Goal: Task Accomplishment & Management: Use online tool/utility

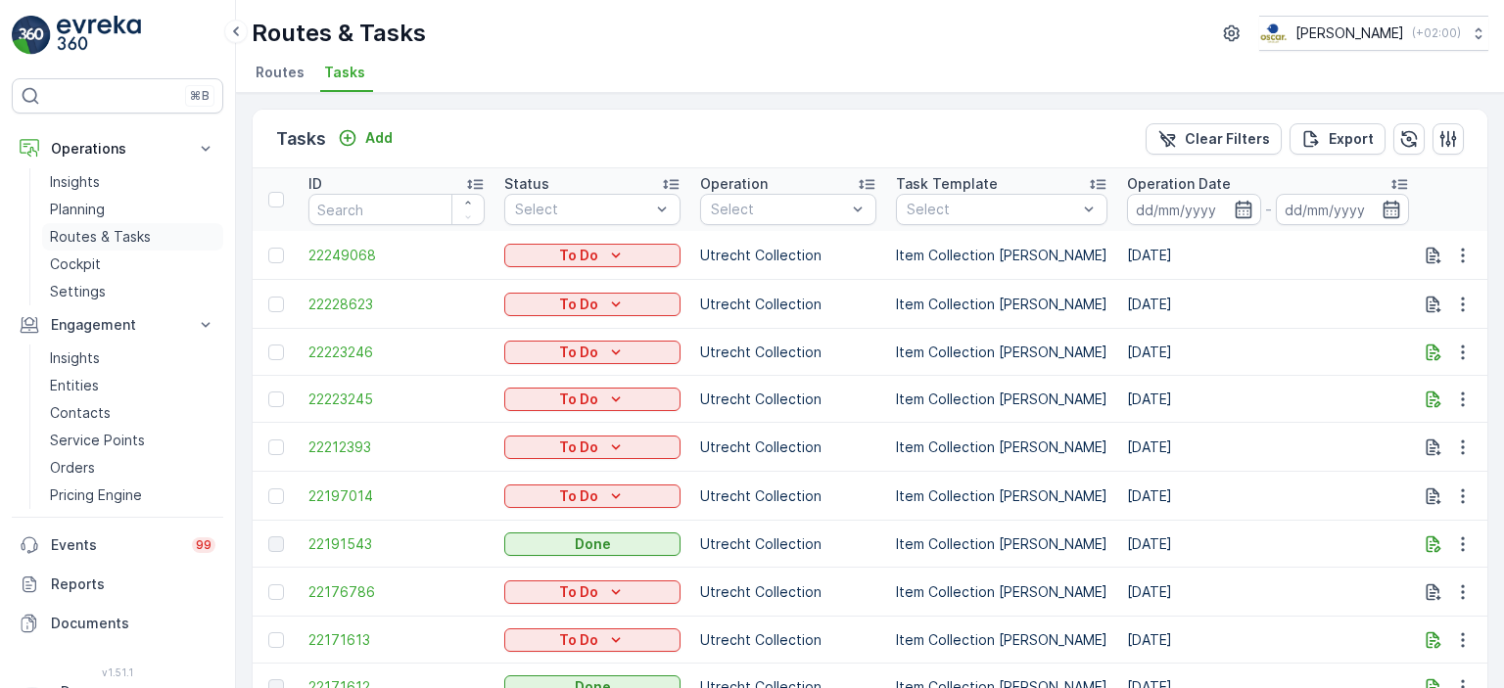
click at [117, 230] on p "Routes & Tasks" at bounding box center [100, 237] width 101 height 20
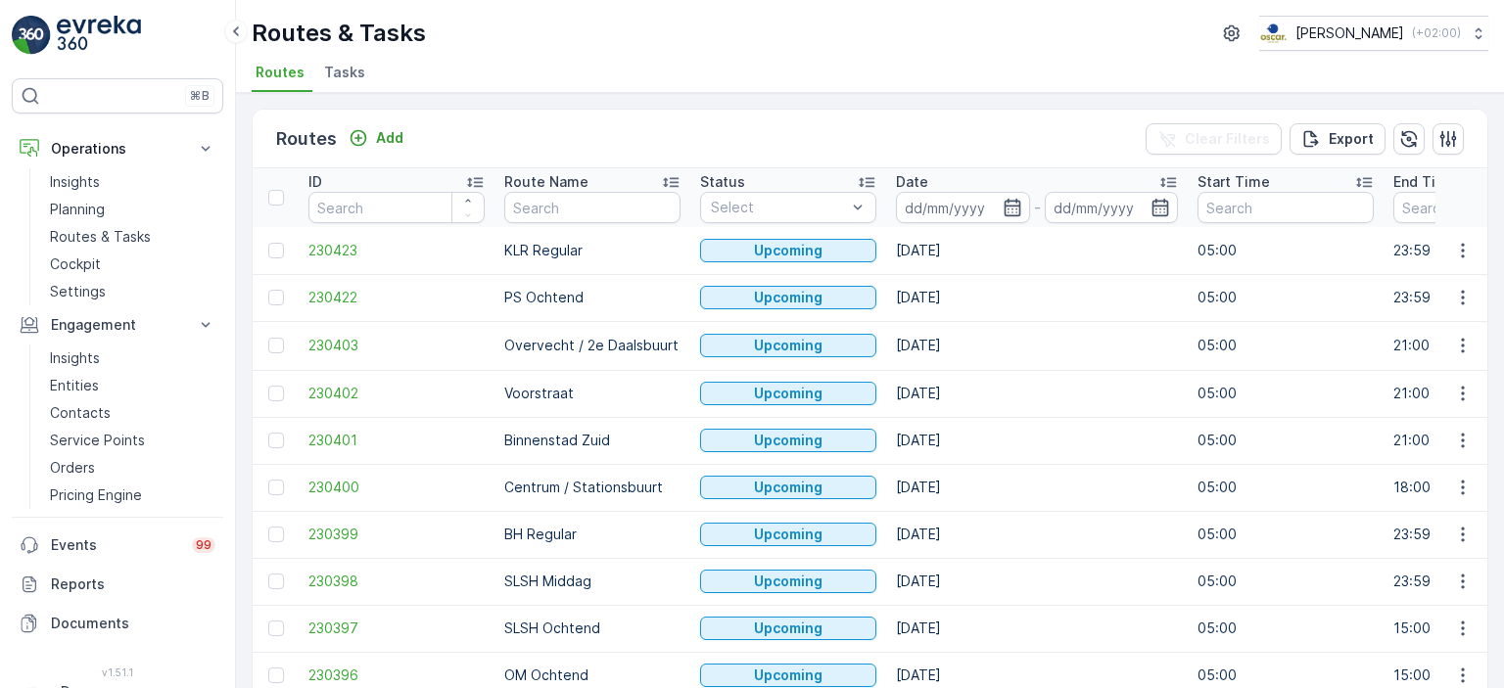
click at [341, 74] on span "Tasks" at bounding box center [344, 73] width 41 height 20
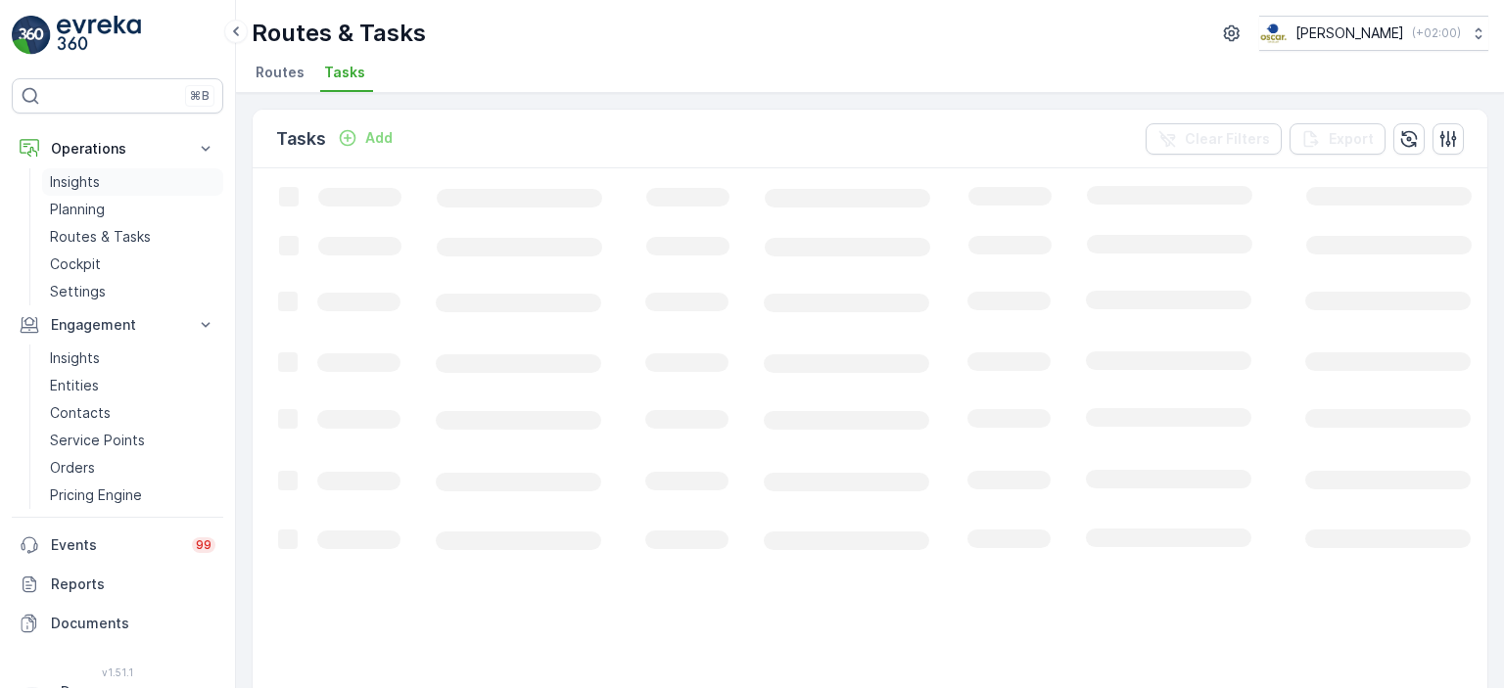
click at [89, 174] on p "Insights" at bounding box center [75, 182] width 50 height 20
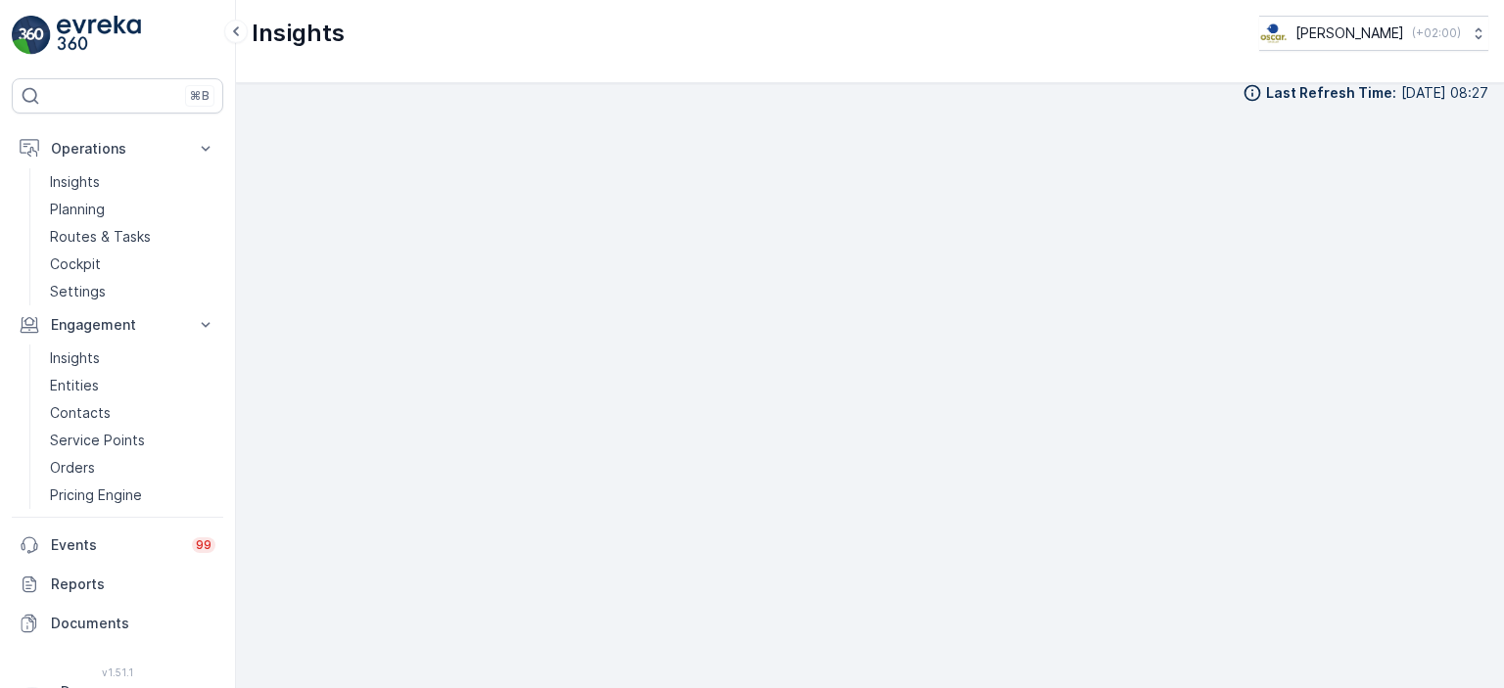
scroll to position [20, 0]
click at [111, 242] on p "Routes & Tasks" at bounding box center [100, 237] width 101 height 20
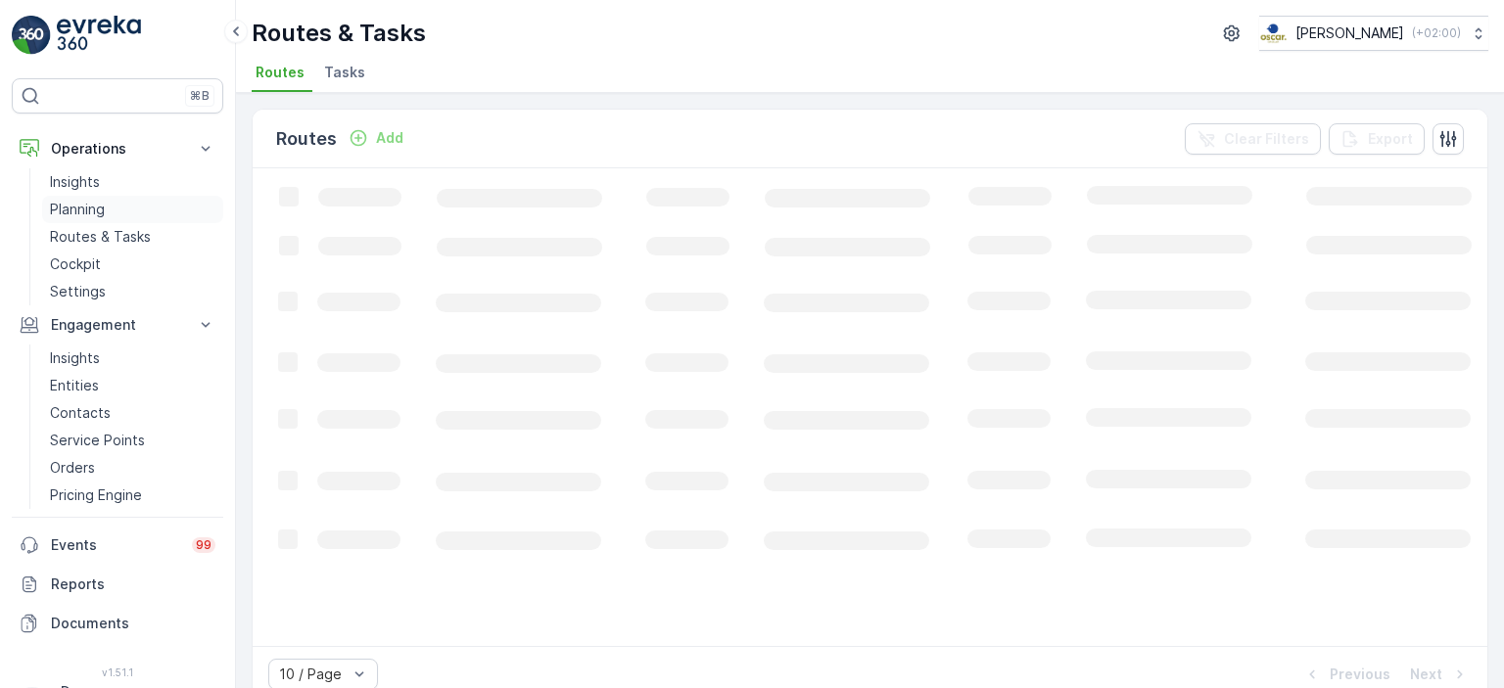
click at [90, 215] on p "Planning" at bounding box center [77, 210] width 55 height 20
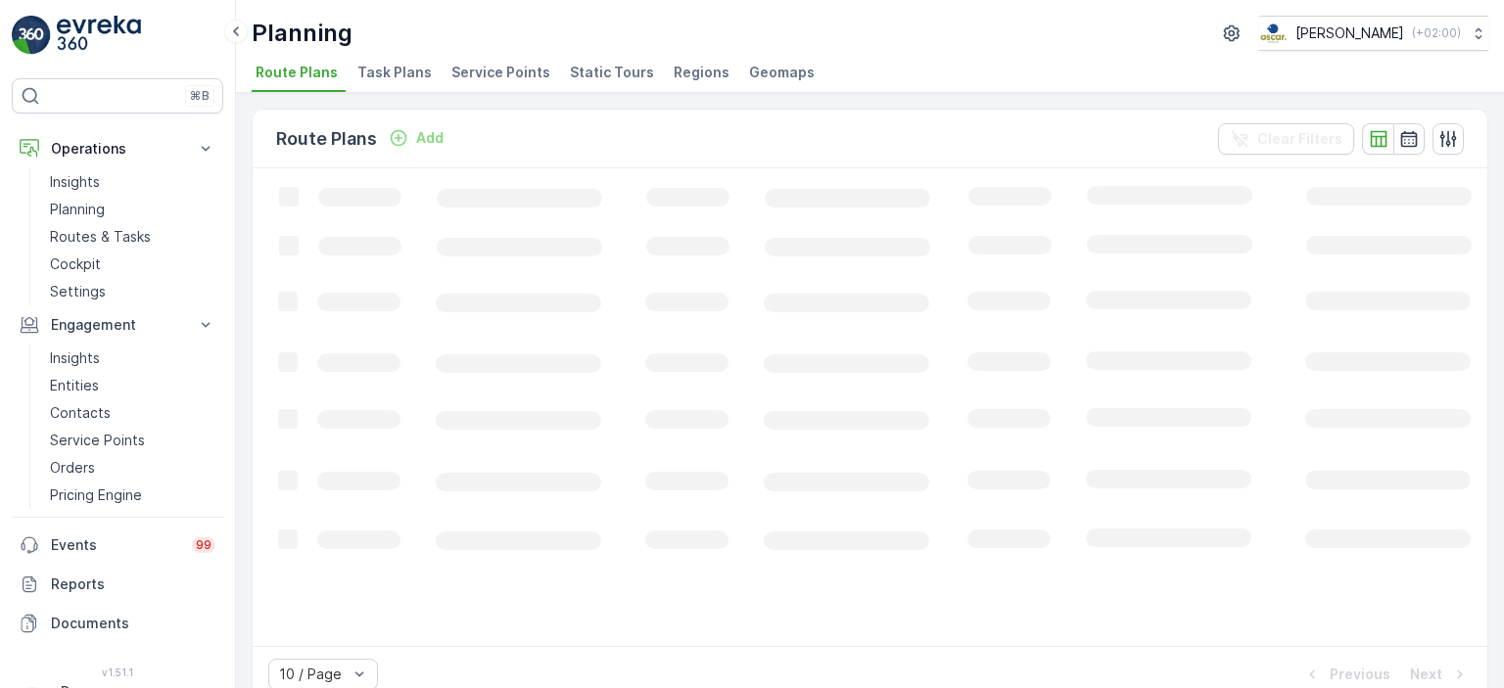
click at [397, 57] on div "Planning [PERSON_NAME] ( +02:00 ) Route Plans Task Plans Service Points Static …" at bounding box center [870, 46] width 1268 height 93
click at [397, 72] on span "Task Plans" at bounding box center [394, 73] width 74 height 20
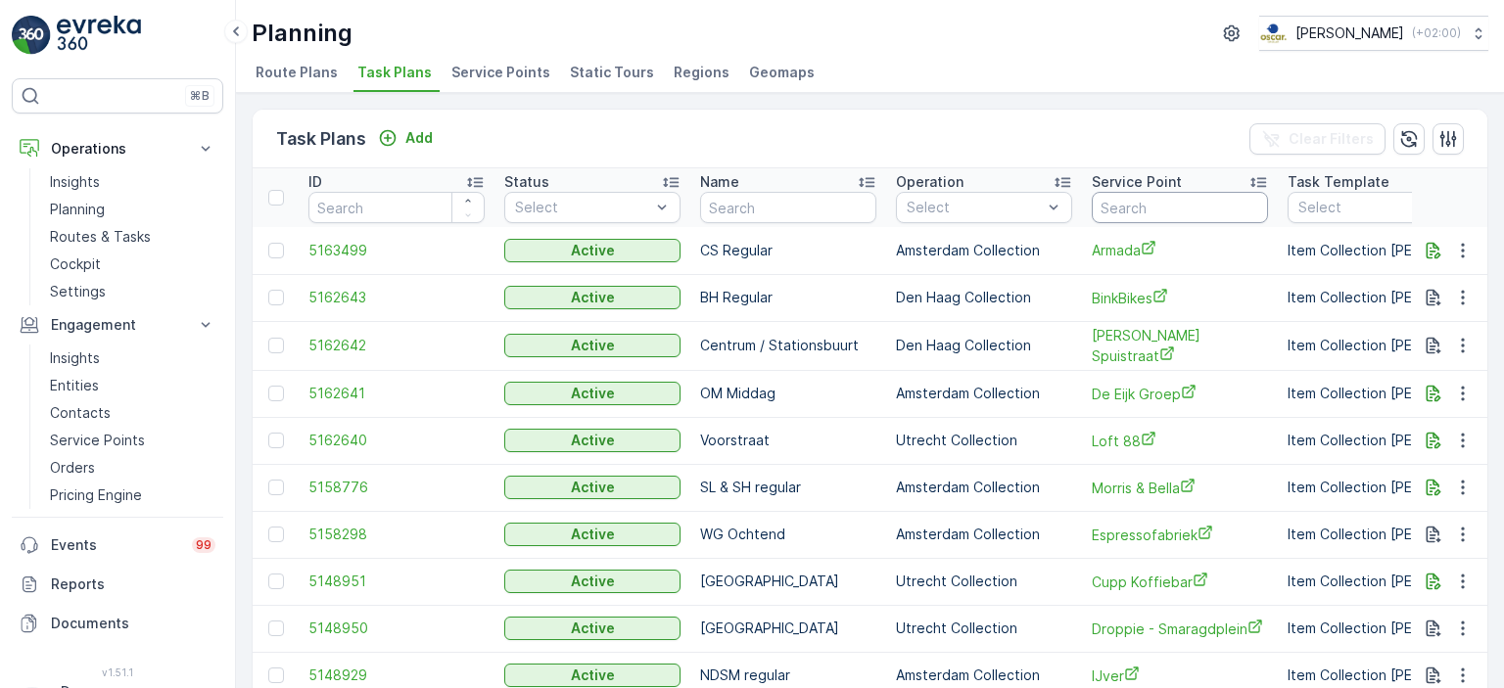
click at [1148, 203] on input "text" at bounding box center [1180, 207] width 176 height 31
type input "klep"
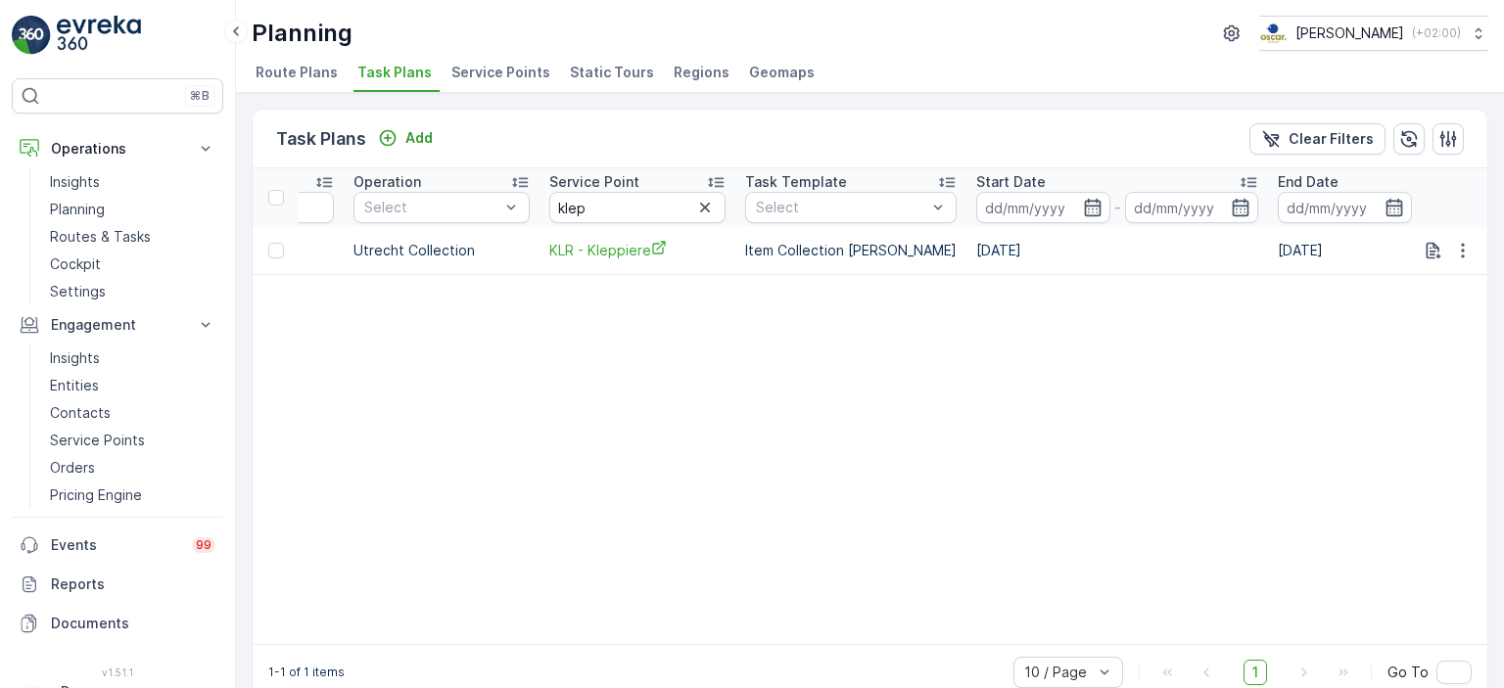
scroll to position [0, 536]
click at [1445, 246] on button "button" at bounding box center [1462, 250] width 35 height 23
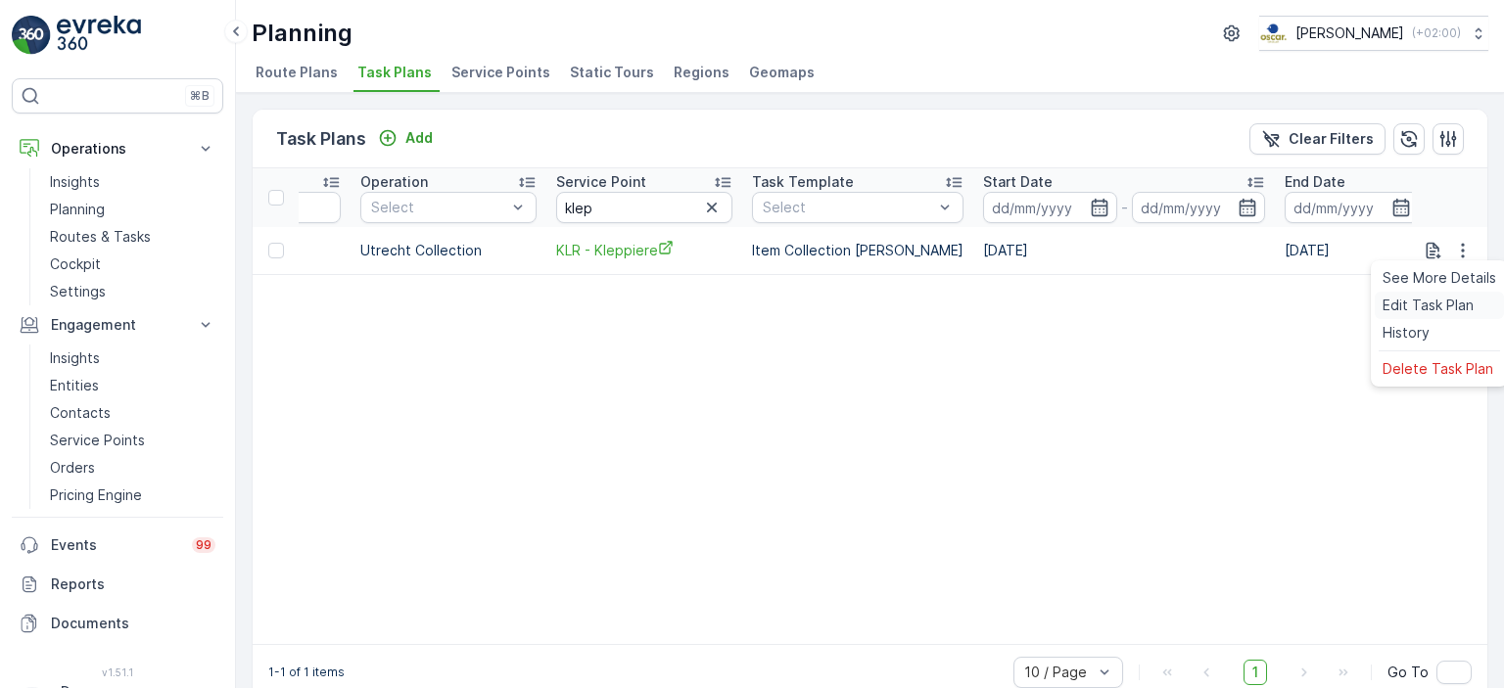
click at [1421, 313] on span "Edit Task Plan" at bounding box center [1427, 306] width 91 height 20
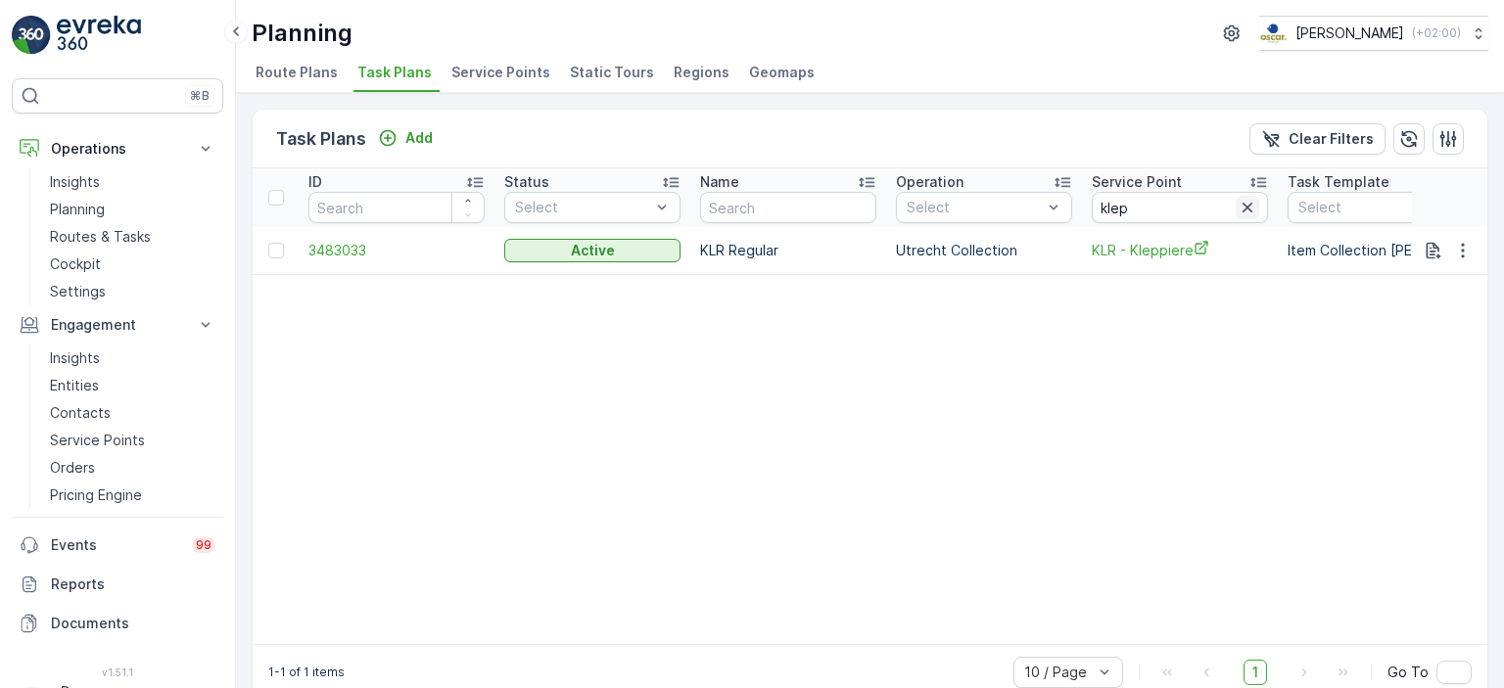
click at [1238, 207] on icon "button" at bounding box center [1248, 208] width 20 height 20
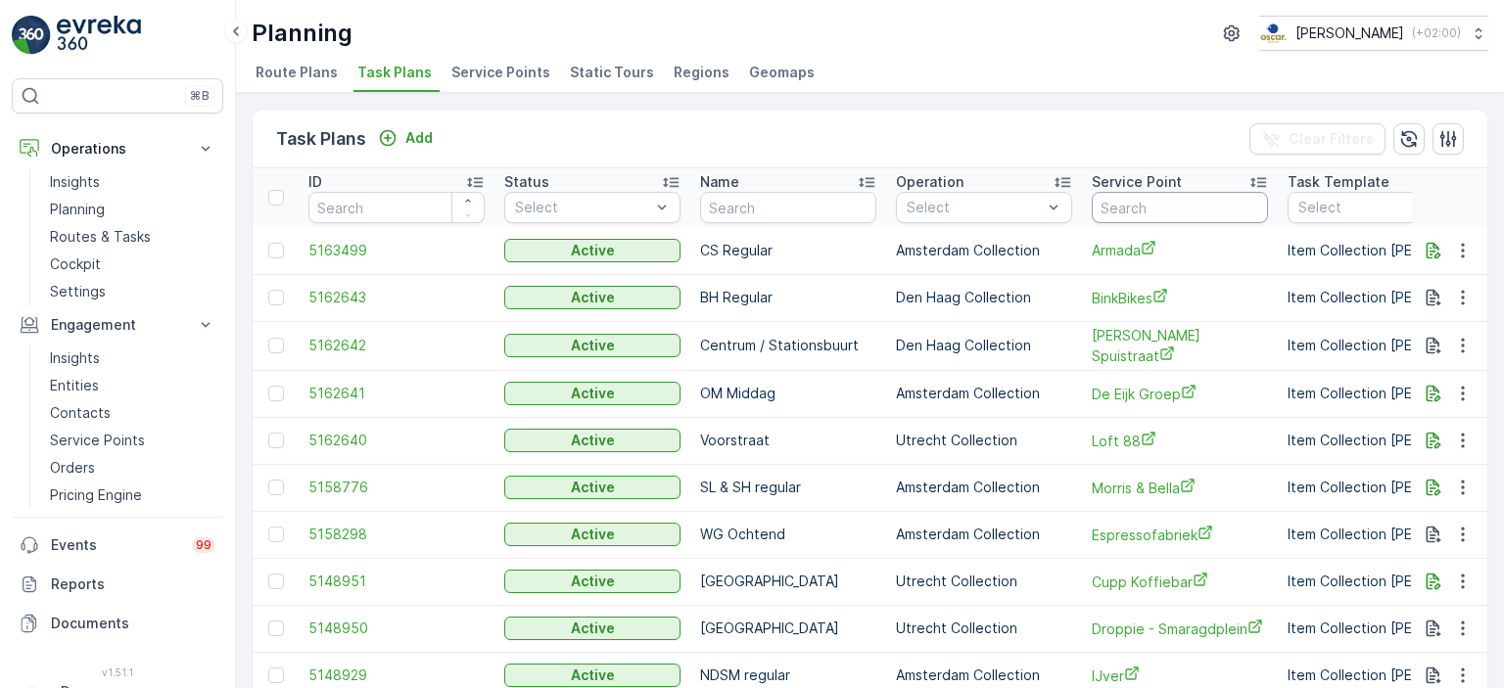
click at [1164, 207] on input "text" at bounding box center [1180, 207] width 176 height 31
type input "[PERSON_NAME]"
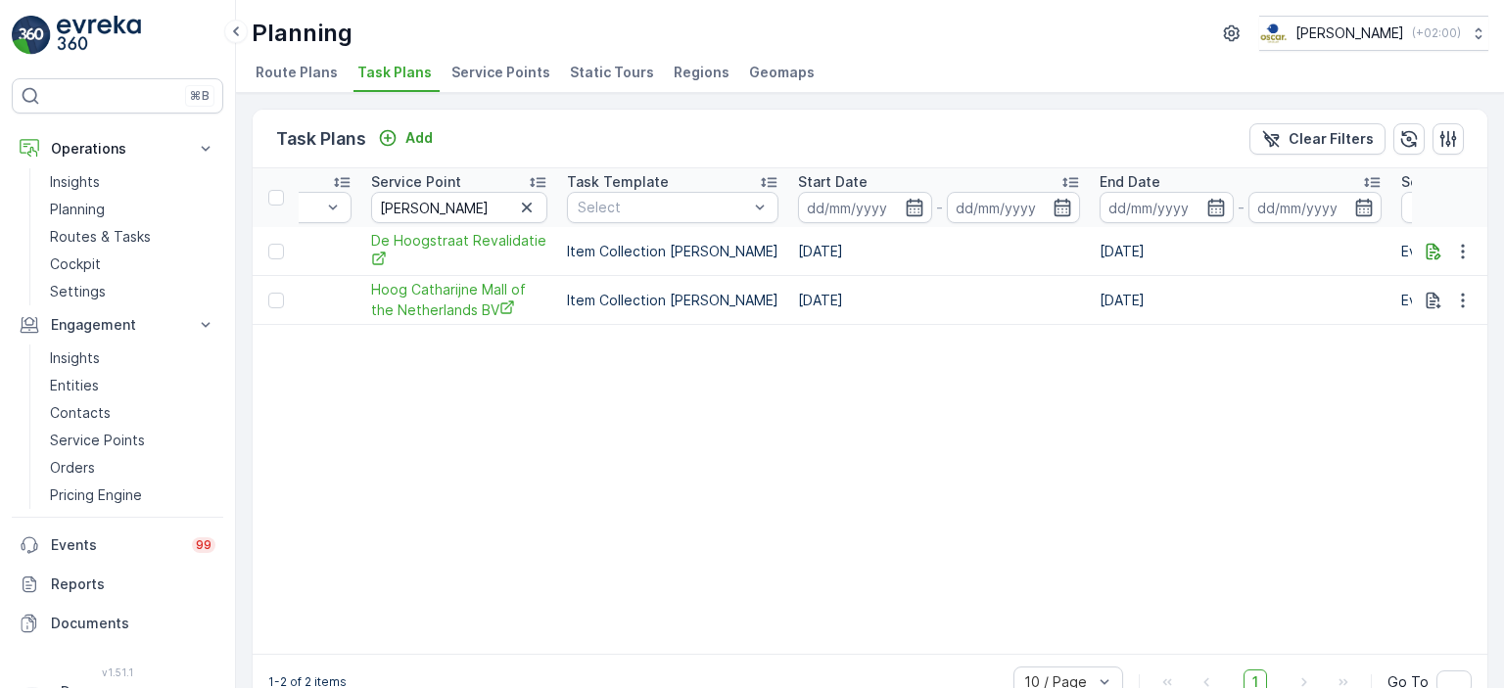
scroll to position [0, 1159]
